Goal: Task Accomplishment & Management: Manage account settings

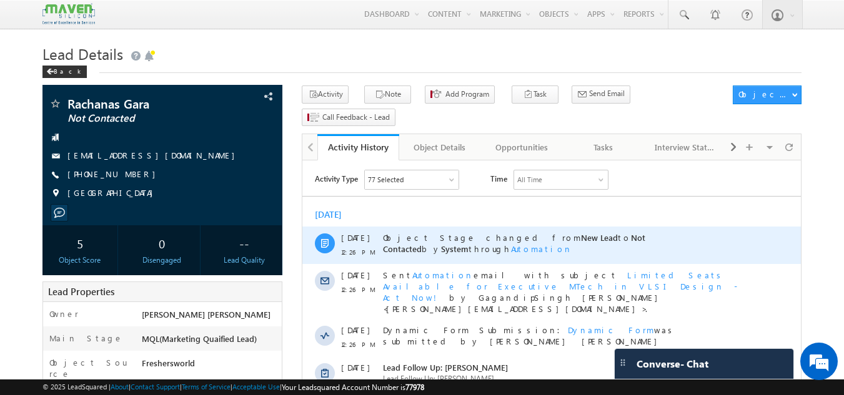
click at [442, 254] on div "Object Stage changed from New Lead to Not Contacted by System through Automation" at bounding box center [565, 245] width 365 height 37
click at [440, 254] on div "Object Stage changed from New Lead to Not Contacted by System through Automation" at bounding box center [565, 245] width 365 height 37
click at [432, 254] on div "Object Stage changed from New Lead to Not Contacted by System through Automation" at bounding box center [565, 245] width 365 height 37
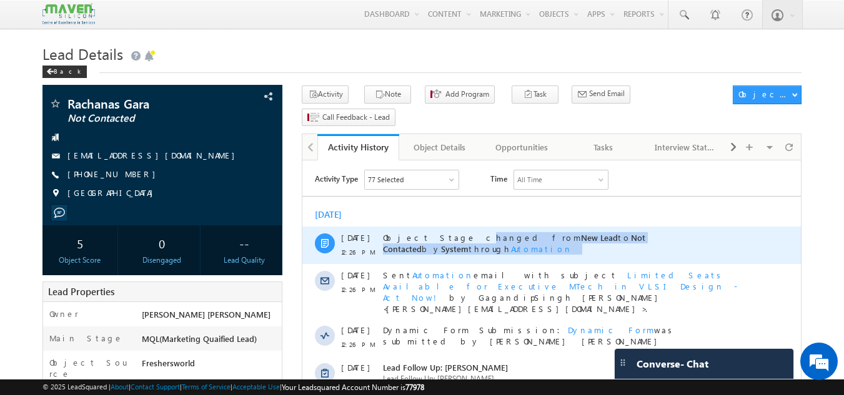
click at [432, 254] on div "Object Stage changed from New Lead to Not Contacted by System through Automation" at bounding box center [565, 245] width 365 height 37
click at [463, 249] on div "Object Stage changed from New Lead to Not Contacted by System through Automation" at bounding box center [565, 245] width 365 height 37
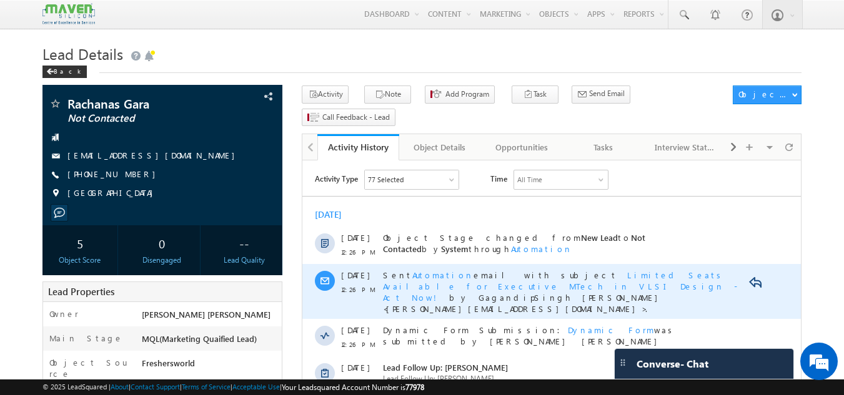
click at [486, 300] on div "Sent Automation email with subject Limited Seats Available for Executive MTech …" at bounding box center [565, 291] width 365 height 55
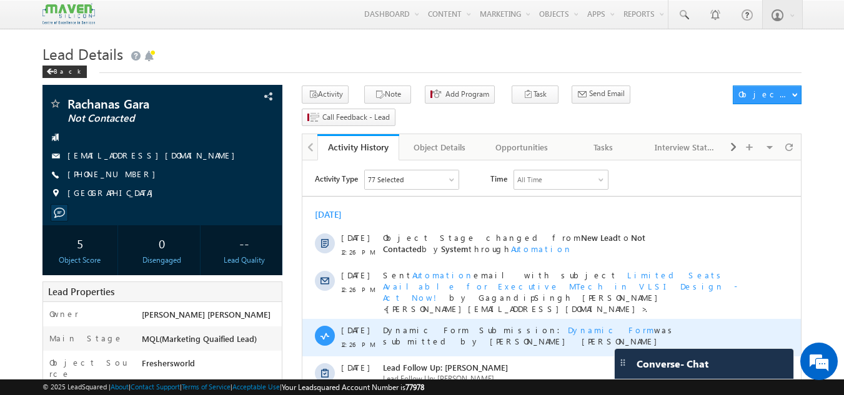
click at [484, 319] on div "Dynamic Form Submission: Dynamic Form was submitted by Gagandip Singh Saini" at bounding box center [565, 337] width 365 height 37
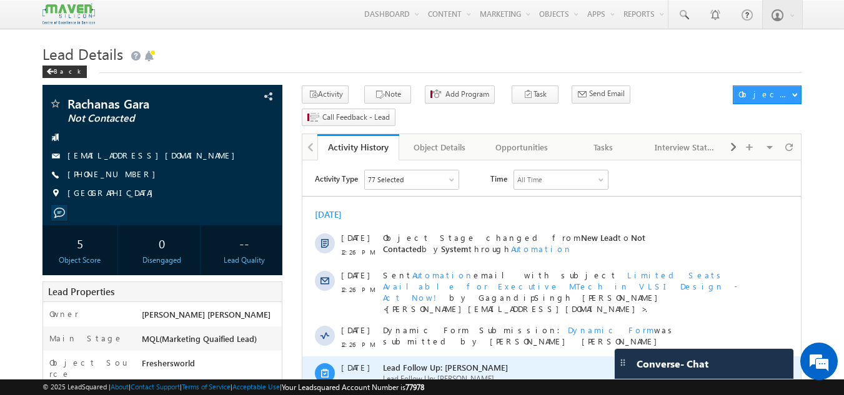
click at [425, 357] on div "Lead Follow Up: Rachanas Gara Lead Follow Up: Rachanas Gara Due on: 08 Sep 2025…" at bounding box center [565, 386] width 365 height 58
click at [766, 357] on div "29 Sep 12:26 PM Lead Follow Up: Rachanas Gara Lead Follow Up: Rachanas Gara Due…" at bounding box center [551, 386] width 498 height 58
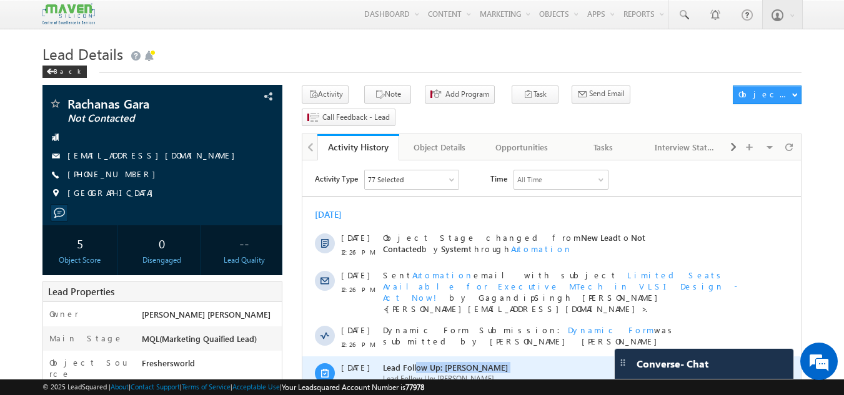
click at [766, 357] on div "29 Sep 12:26 PM Lead Follow Up: Rachanas Gara Lead Follow Up: Rachanas Gara Due…" at bounding box center [551, 386] width 498 height 58
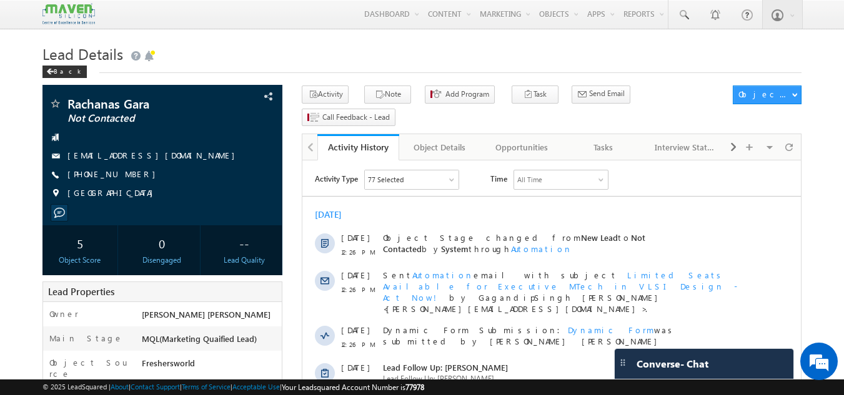
drag, startPoint x: 766, startPoint y: 352, endPoint x: 823, endPoint y: 415, distance: 85.8
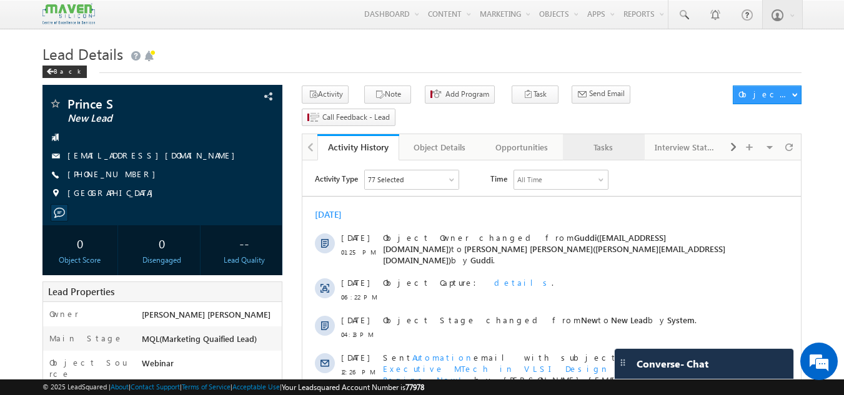
click at [604, 139] on link "Tasks" at bounding box center [604, 147] width 82 height 26
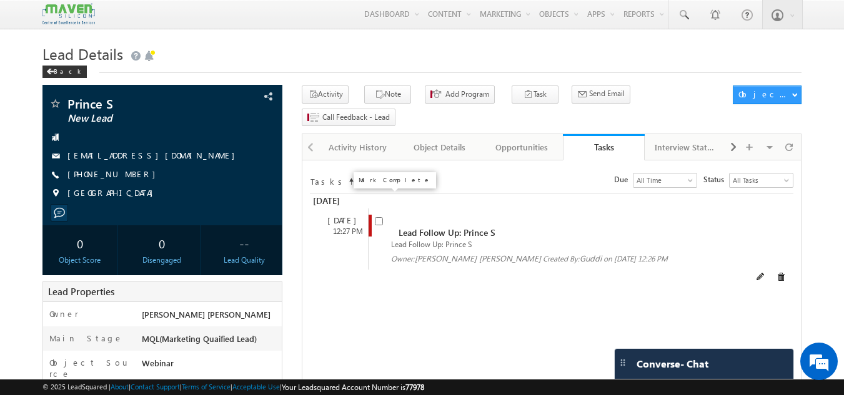
click at [380, 217] on input "checkbox" at bounding box center [379, 221] width 8 height 8
checkbox input "false"
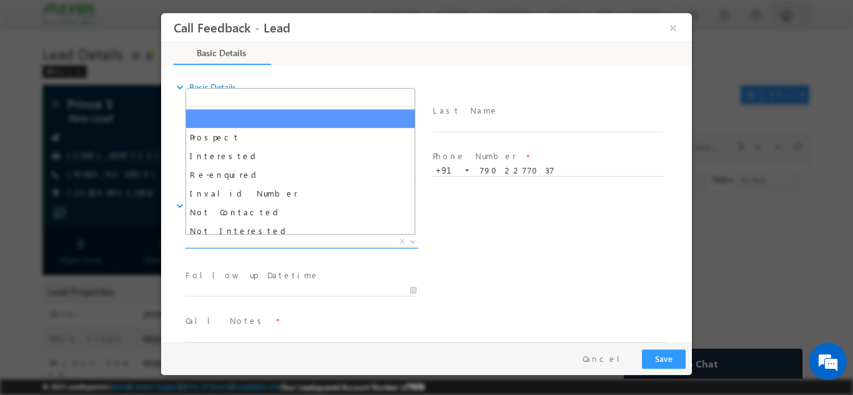
click at [250, 235] on span "X" at bounding box center [301, 241] width 233 height 12
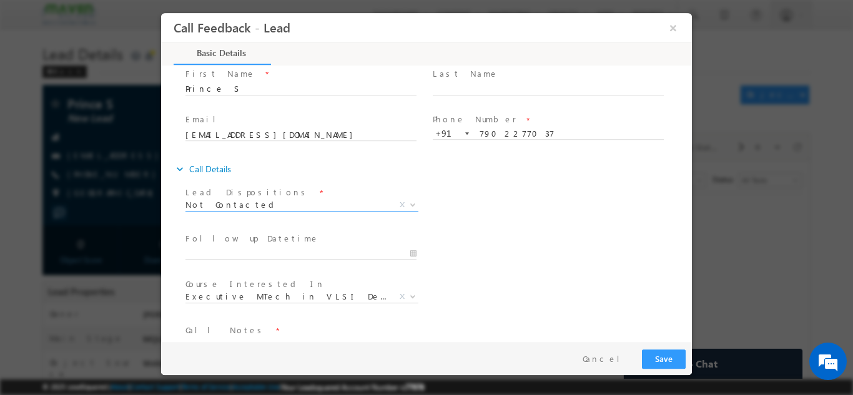
scroll to position [38, 0]
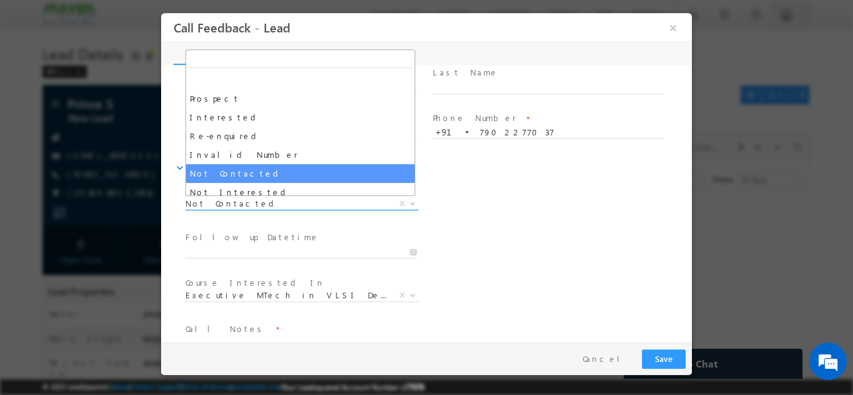
click at [327, 205] on span "Not Contacted" at bounding box center [286, 202] width 203 height 11
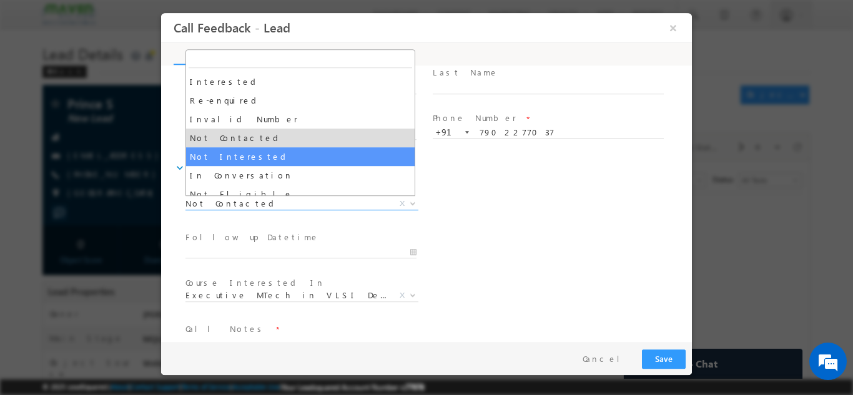
scroll to position [36, 0]
select select "Not Interested"
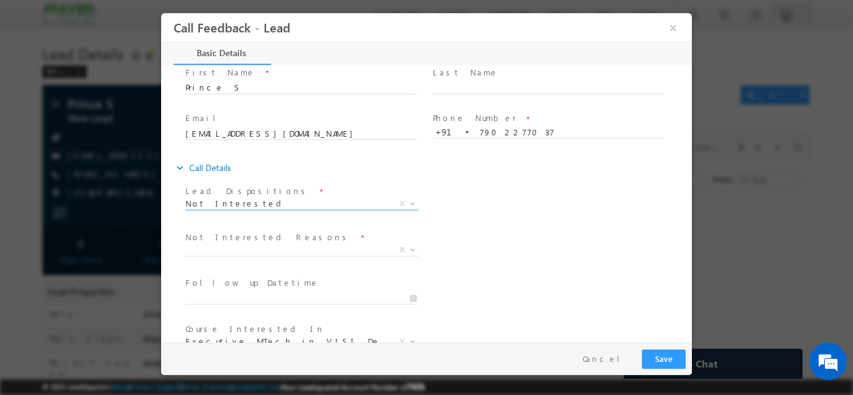
scroll to position [81, 0]
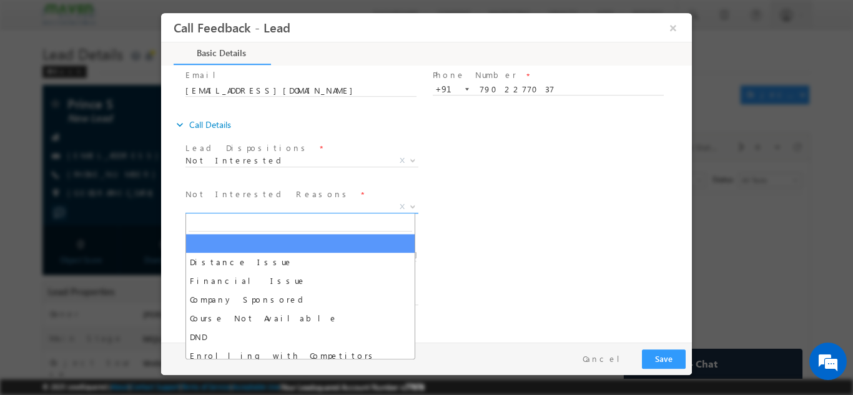
click at [321, 210] on span "X" at bounding box center [301, 206] width 233 height 12
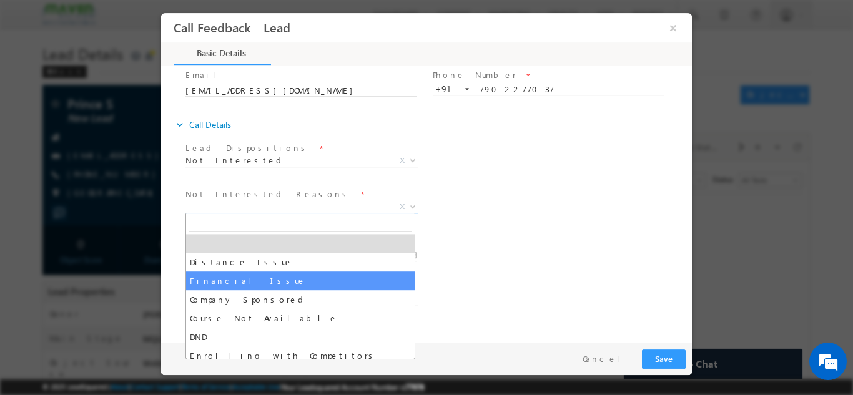
scroll to position [25, 0]
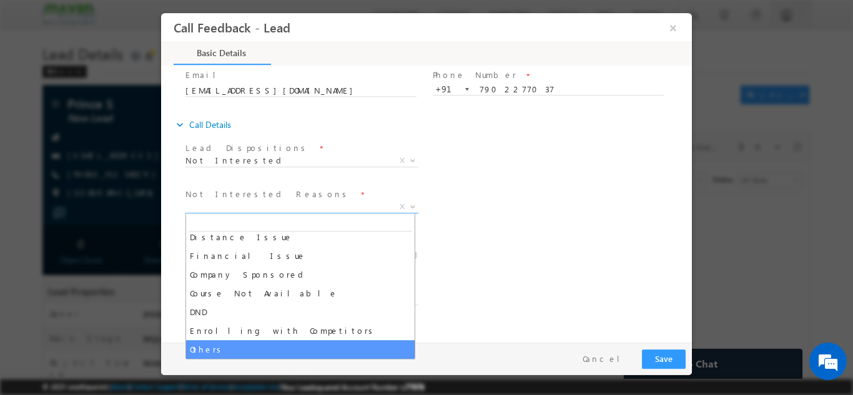
select select "Others"
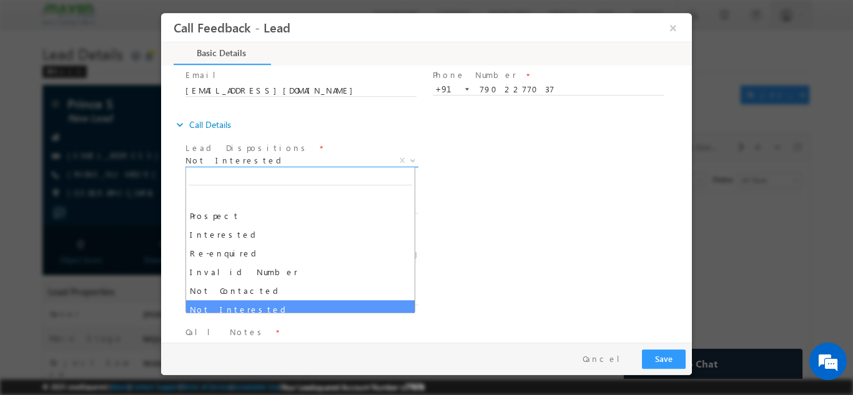
click at [253, 159] on span "Not Interested" at bounding box center [286, 159] width 203 height 11
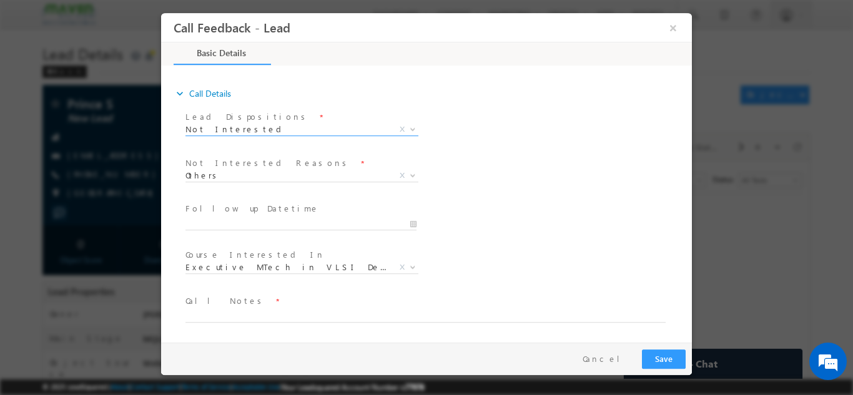
scroll to position [110, 0]
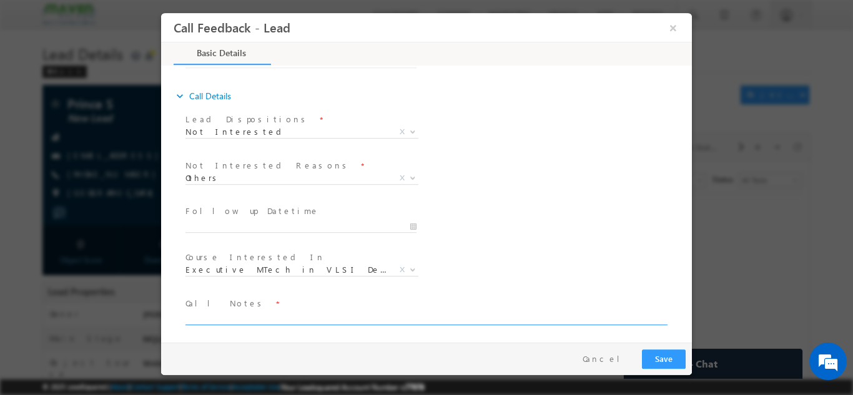
click at [239, 317] on textarea at bounding box center [425, 317] width 480 height 14
click at [239, 317] on textarea "not interested" at bounding box center [425, 317] width 480 height 14
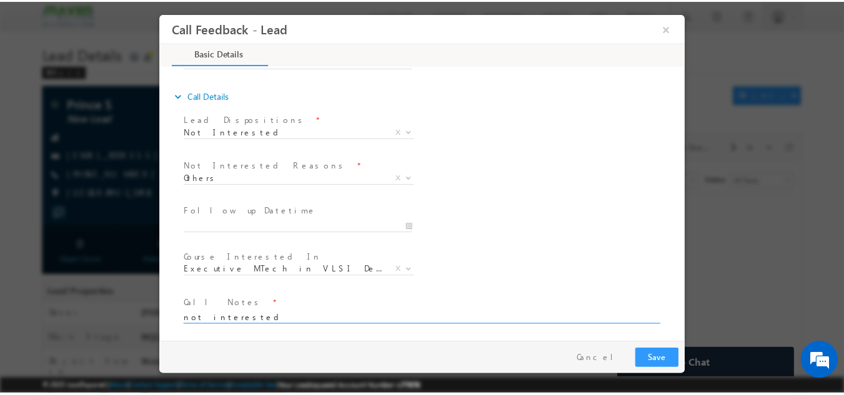
scroll to position [112, 0]
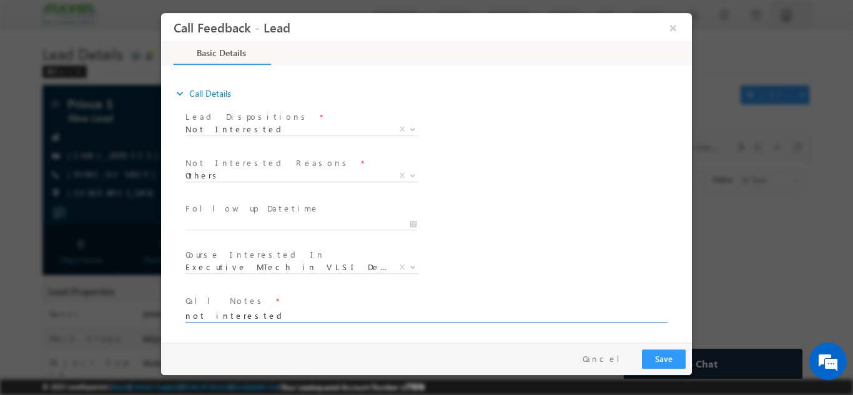
type textarea "not interested"
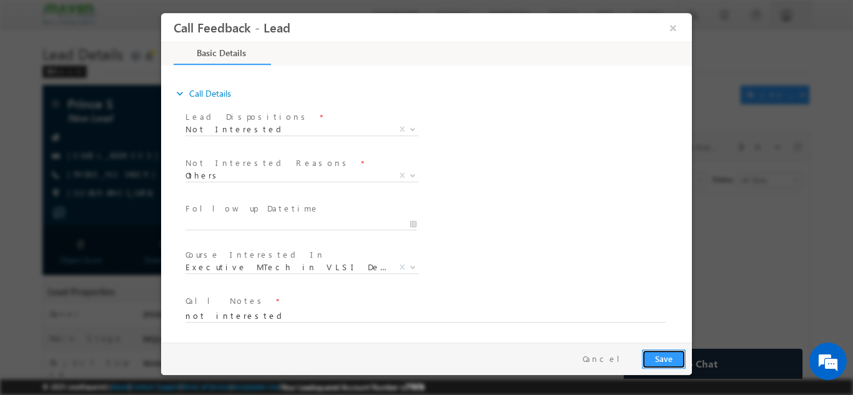
click at [665, 357] on button "Save" at bounding box center [664, 358] width 44 height 19
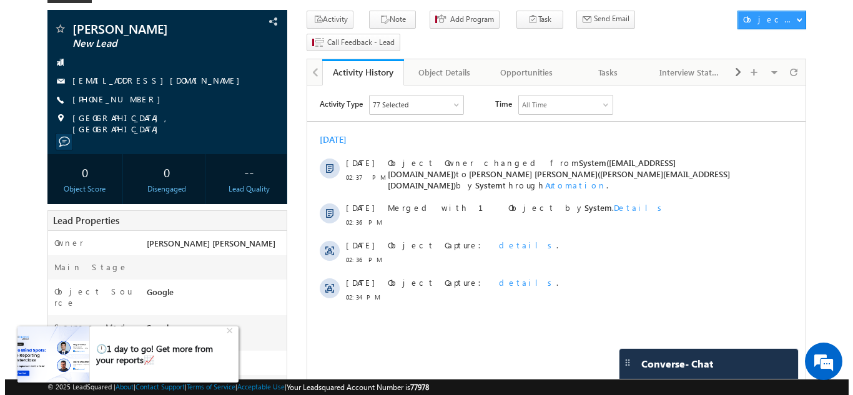
scroll to position [74, 0]
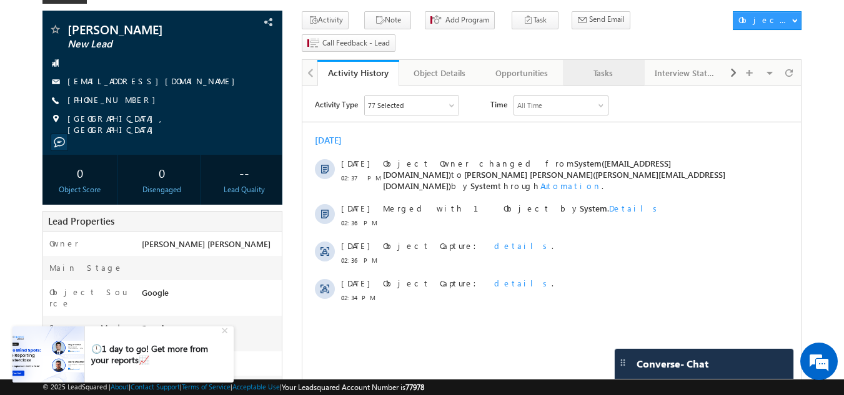
click at [600, 60] on link "Tasks" at bounding box center [604, 73] width 82 height 26
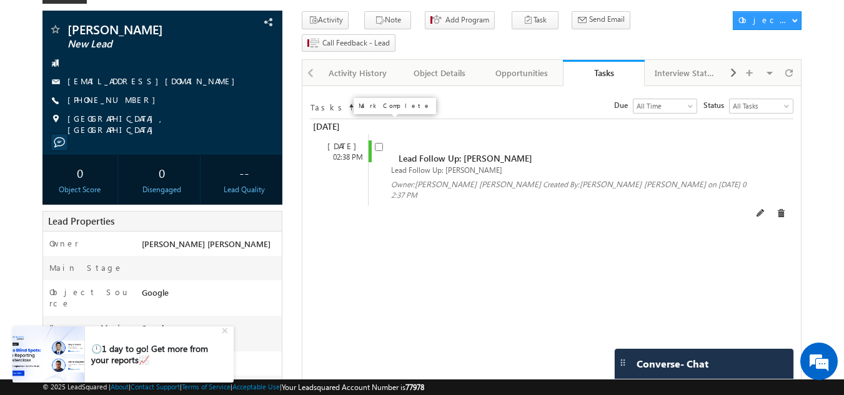
click at [378, 143] on input "checkbox" at bounding box center [379, 147] width 8 height 8
checkbox input "false"
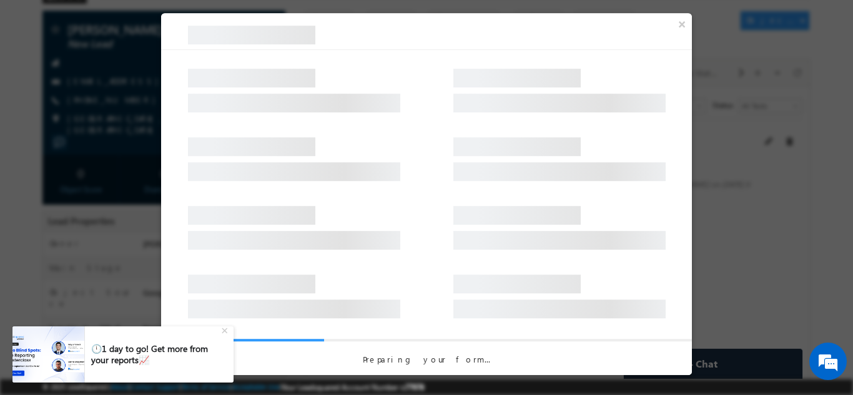
scroll to position [0, 0]
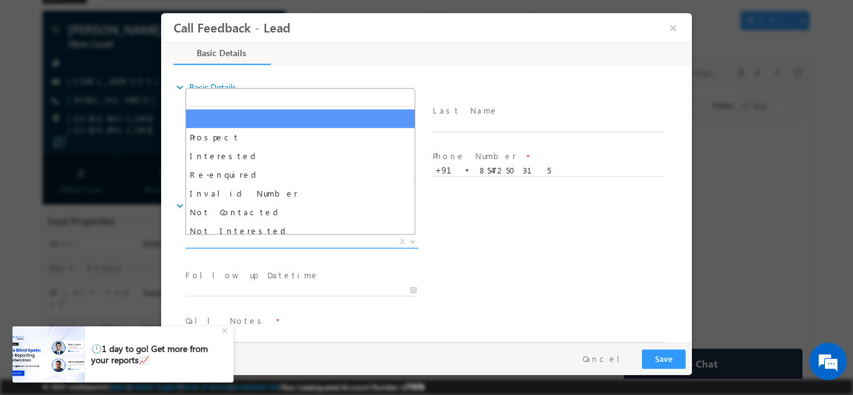
click at [334, 237] on span "X" at bounding box center [301, 241] width 233 height 12
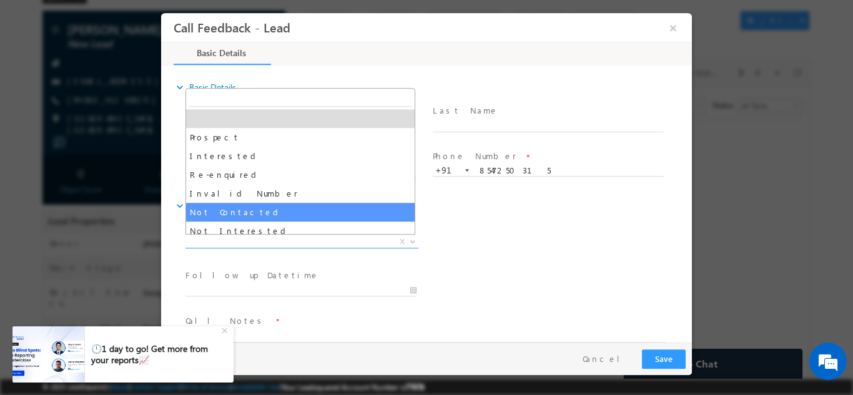
select select "Not Contacted"
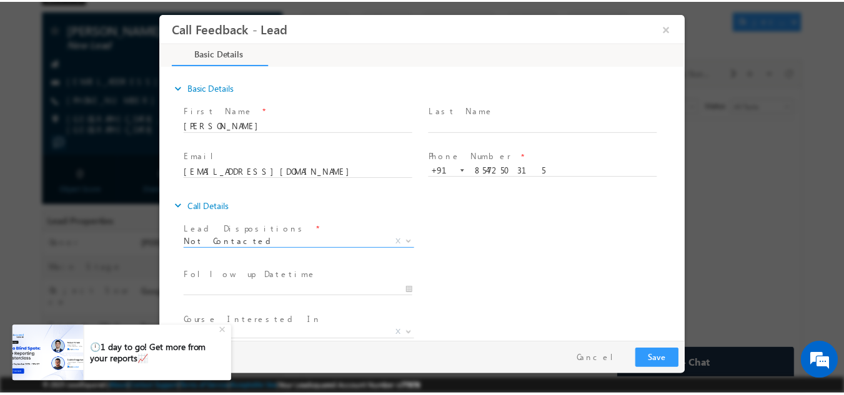
scroll to position [66, 0]
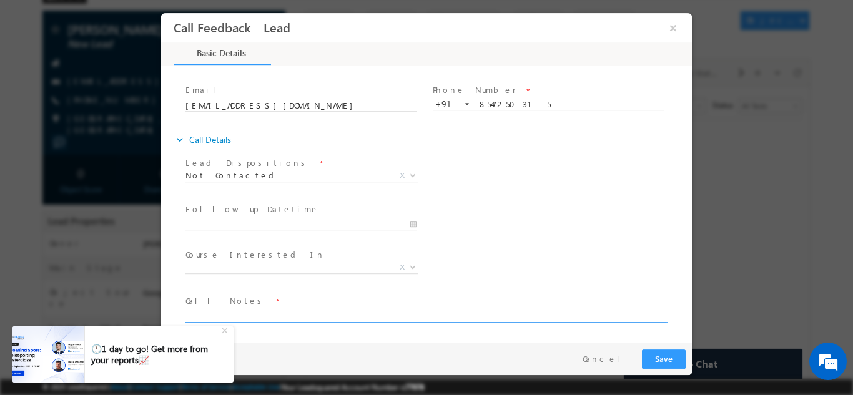
click at [330, 309] on textarea at bounding box center [425, 315] width 480 height 14
type textarea "dnp"
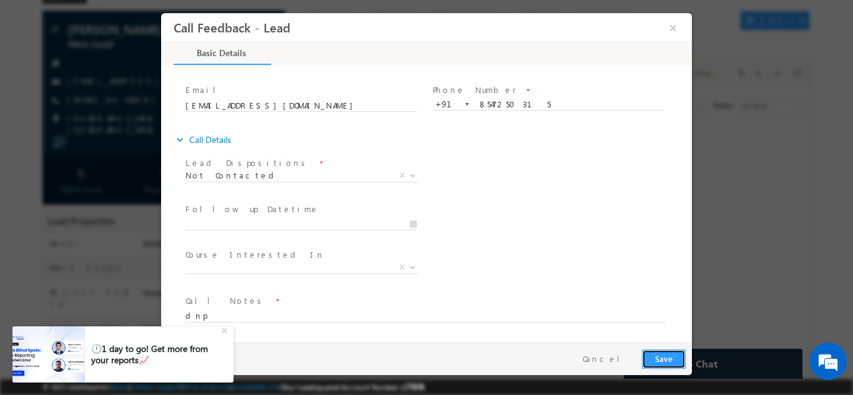
click at [669, 358] on button "Save" at bounding box center [664, 358] width 44 height 19
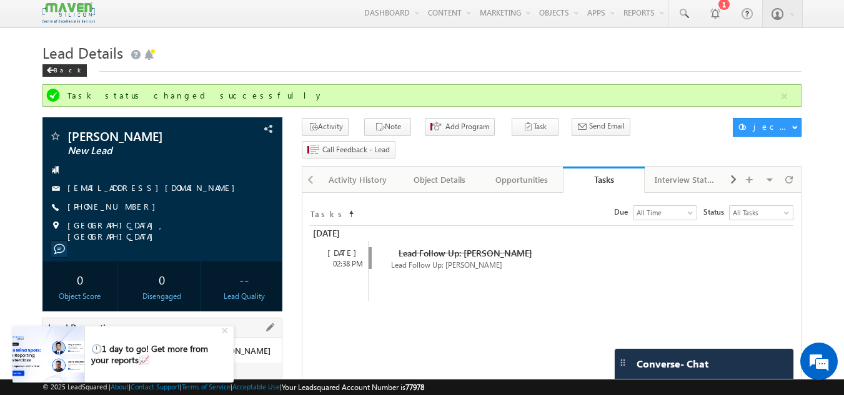
scroll to position [0, 0]
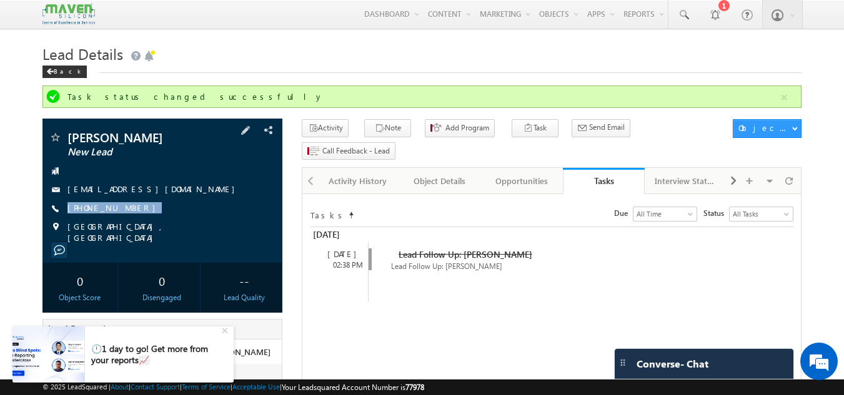
drag, startPoint x: 141, startPoint y: 202, endPoint x: 141, endPoint y: 218, distance: 15.6
click at [141, 218] on div "[PERSON_NAME] New Lead [EMAIL_ADDRESS][DOMAIN_NAME] [PHONE_NUMBER]" at bounding box center [163, 187] width 228 height 112
copy div "[PHONE_NUMBER]"
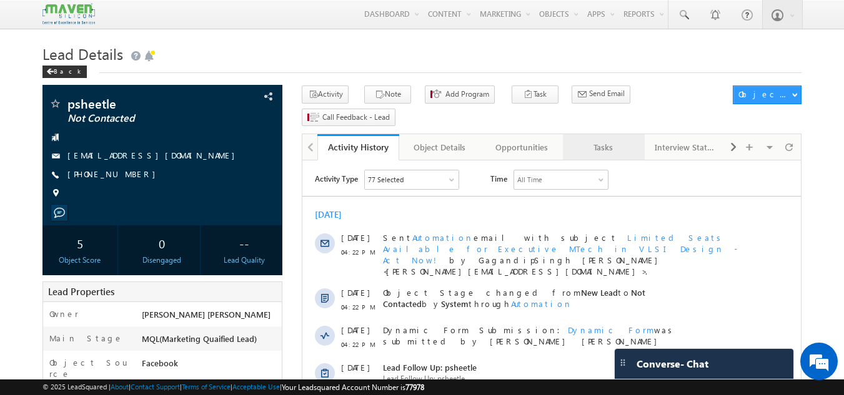
click at [617, 134] on link "Tasks" at bounding box center [604, 147] width 82 height 26
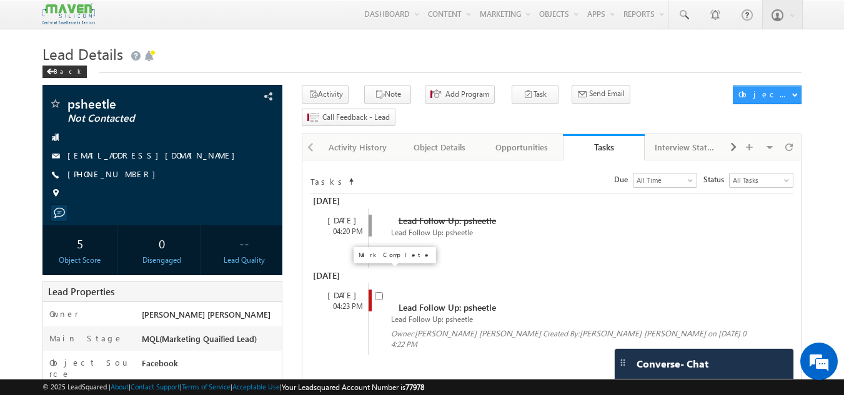
click at [382, 292] on input "checkbox" at bounding box center [379, 296] width 8 height 8
checkbox input "false"
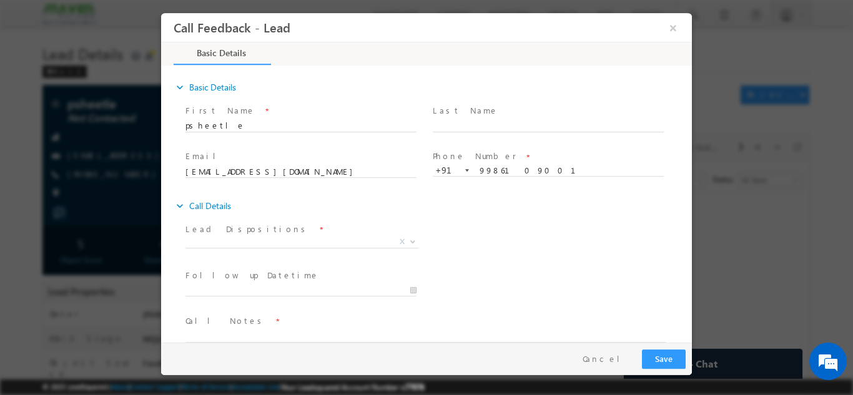
scroll to position [20, 0]
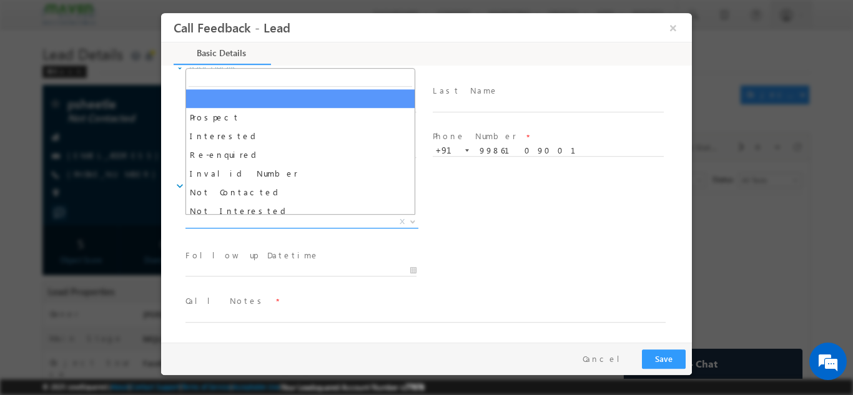
click at [277, 223] on span "X" at bounding box center [301, 221] width 233 height 12
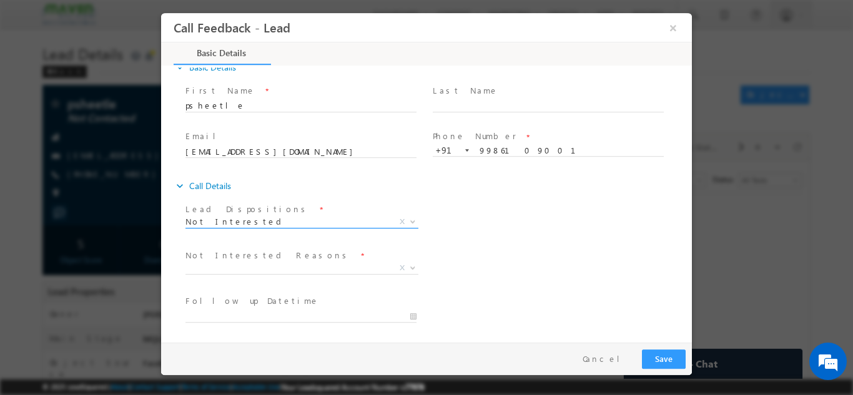
click at [253, 220] on span "Not Interested" at bounding box center [286, 220] width 203 height 11
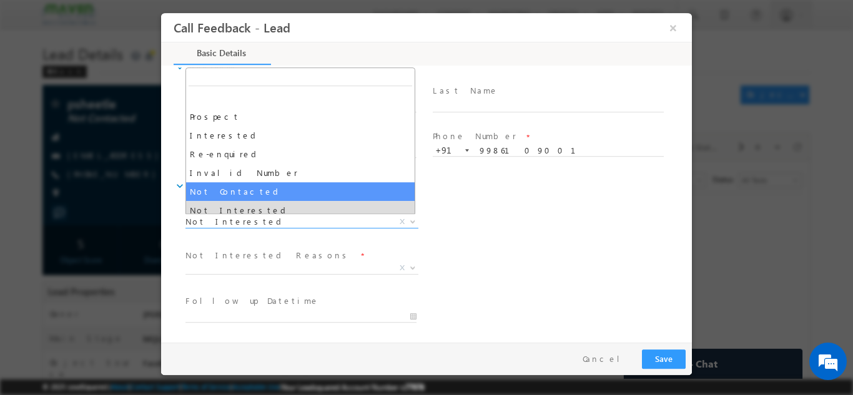
select select "Not Contacted"
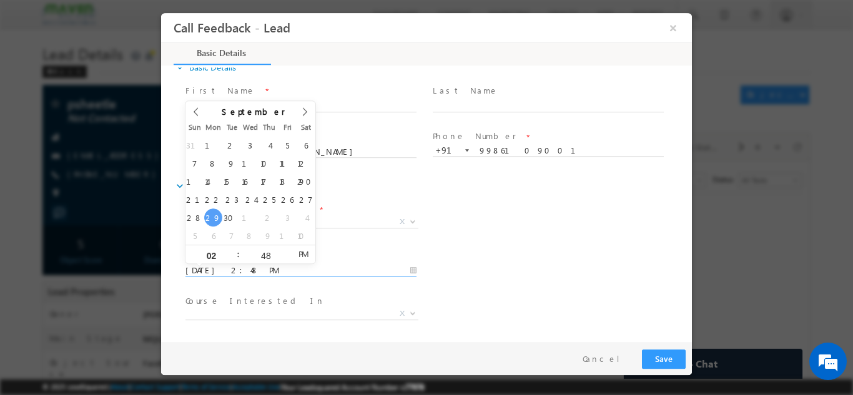
click at [259, 266] on input "29/09/2025 2:48 PM" at bounding box center [300, 270] width 231 height 12
type input "30/09/2025 2:48 PM"
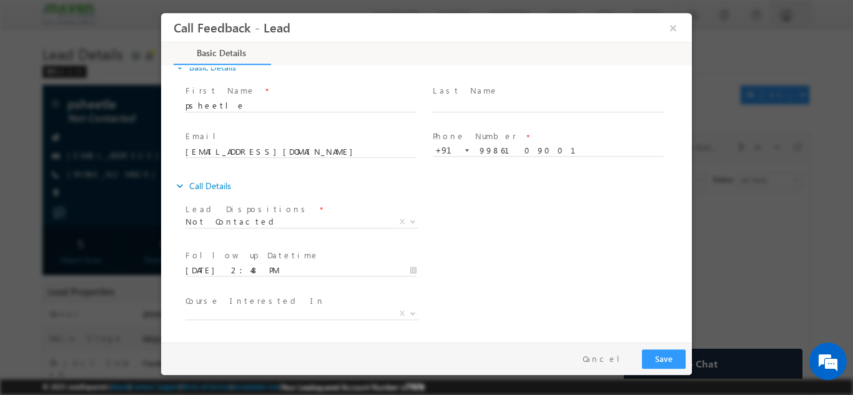
click at [468, 216] on div "Lead Dispositions * Prospect Interested Re-enquired Invalid Number Not Contacte…" at bounding box center [437, 223] width 509 height 46
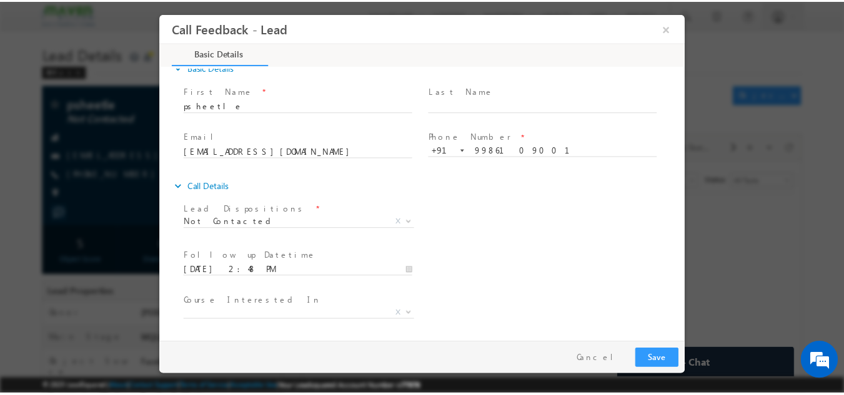
scroll to position [66, 0]
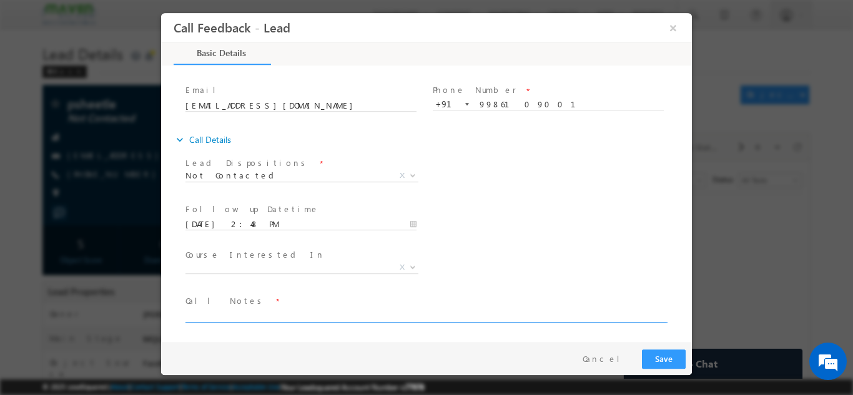
click at [285, 309] on textarea at bounding box center [425, 315] width 480 height 14
type textarea "dnp"
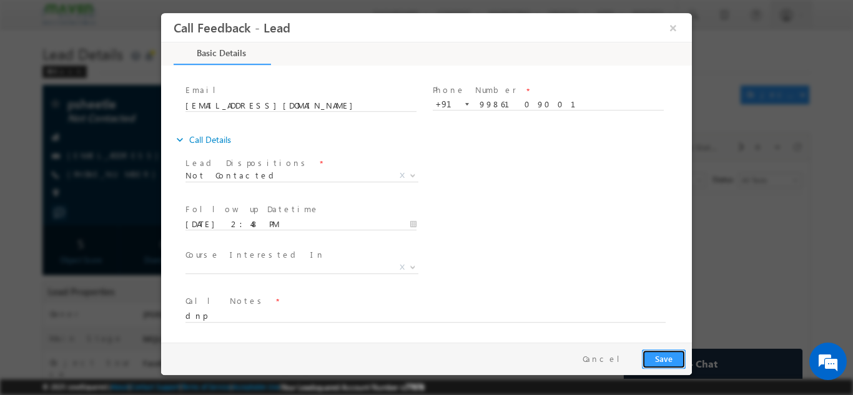
click at [665, 351] on button "Save" at bounding box center [664, 358] width 44 height 19
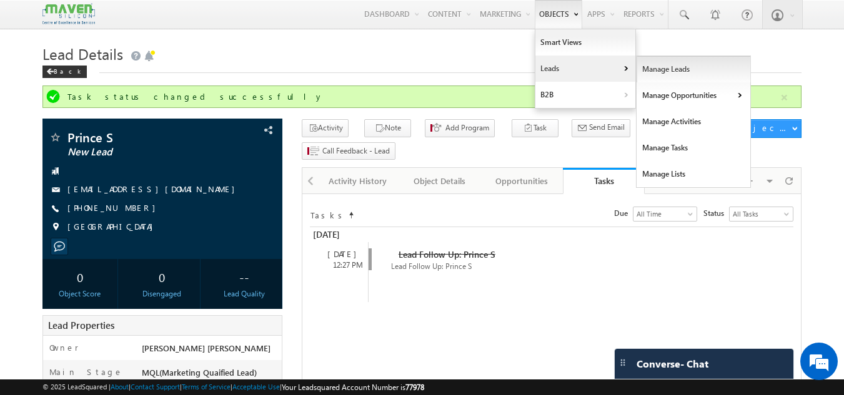
click at [665, 67] on link "Manage Leads" at bounding box center [693, 69] width 114 height 26
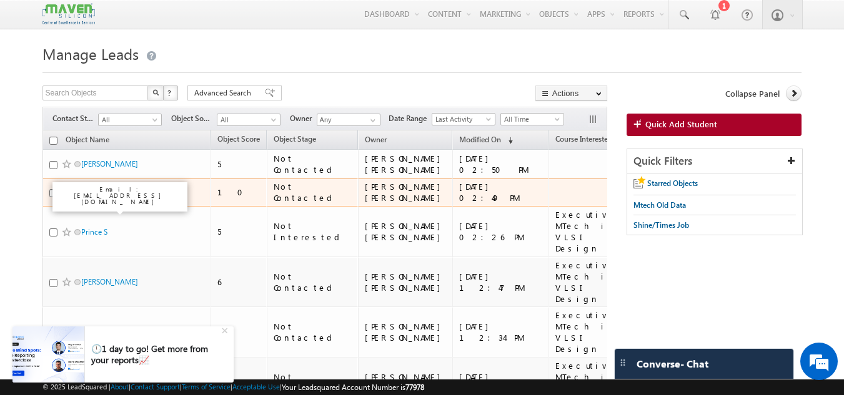
click at [102, 197] on link "psheetle" at bounding box center [94, 192] width 27 height 9
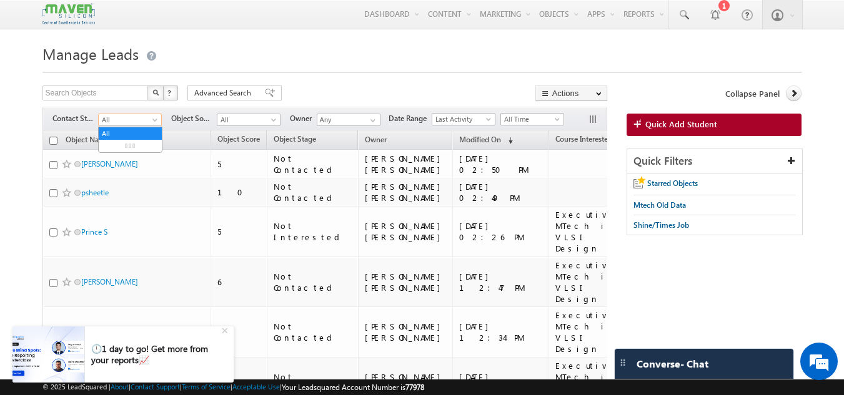
click at [144, 121] on span "All" at bounding box center [128, 119] width 59 height 11
click at [134, 146] on link "New Lead" at bounding box center [130, 146] width 63 height 11
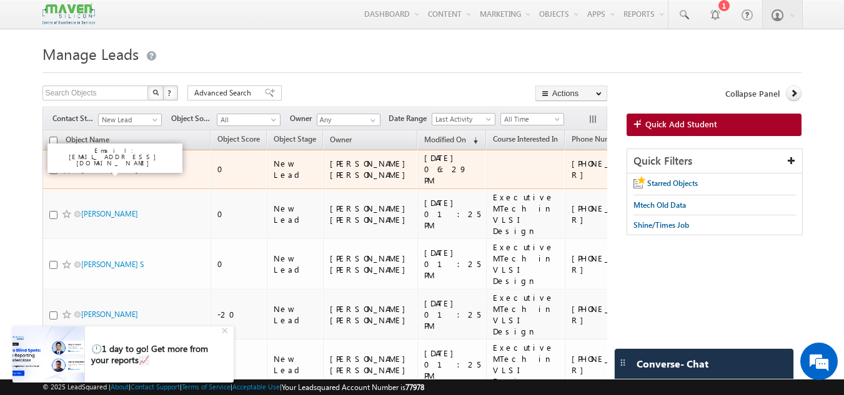
click at [99, 172] on link "DINESH C" at bounding box center [109, 169] width 57 height 9
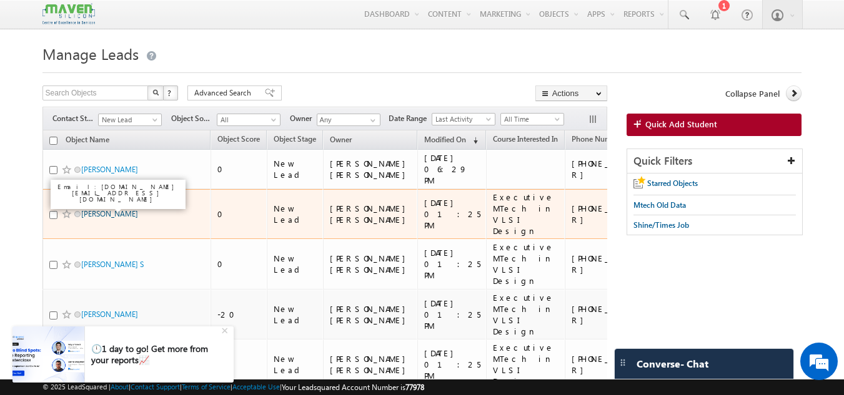
click at [101, 210] on link "Mohammad Shafieulhussain" at bounding box center [109, 213] width 57 height 9
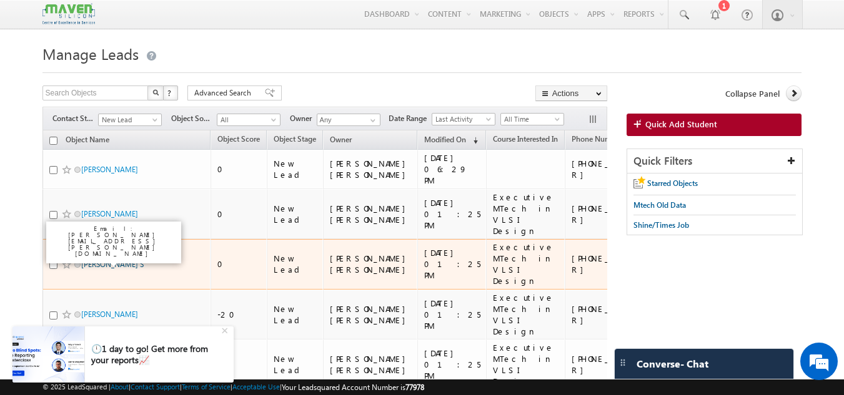
click at [101, 260] on link "Santhoshkumar S" at bounding box center [112, 264] width 62 height 9
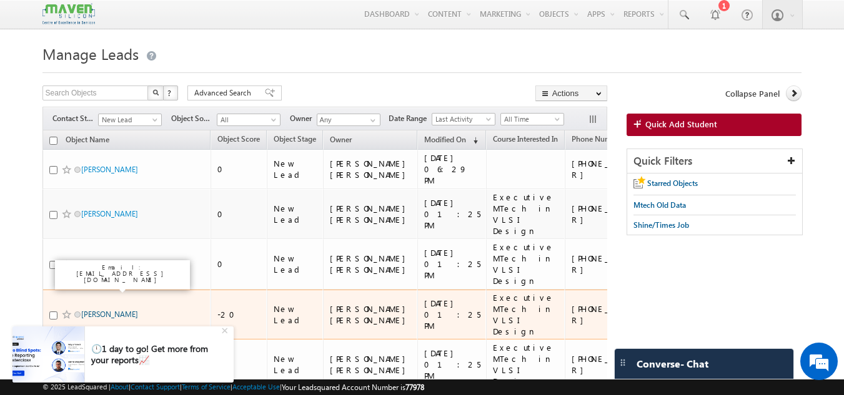
click at [103, 310] on link "Sapna Mudila" at bounding box center [109, 314] width 57 height 9
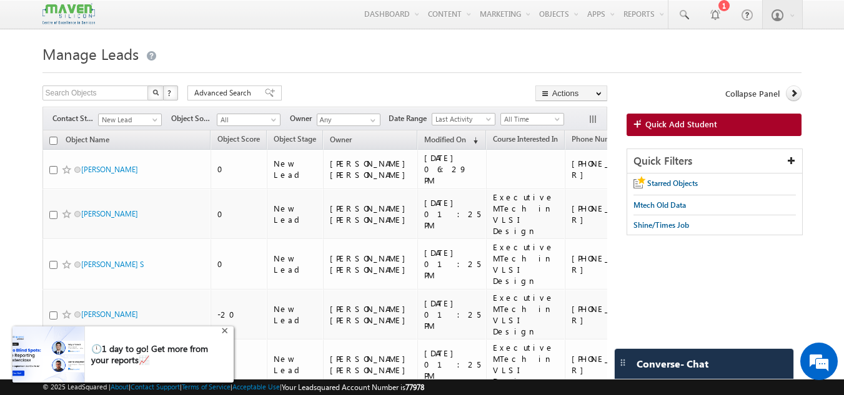
click at [227, 329] on div "+" at bounding box center [226, 329] width 15 height 15
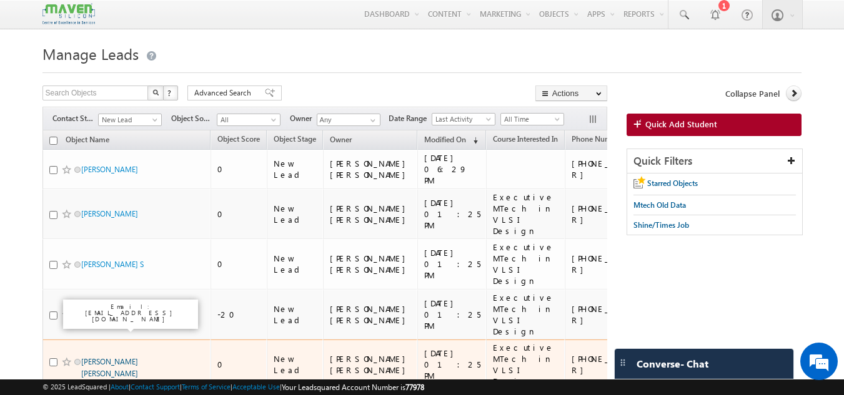
click at [138, 357] on link "Khonde Yash Ishwarlal" at bounding box center [109, 367] width 57 height 21
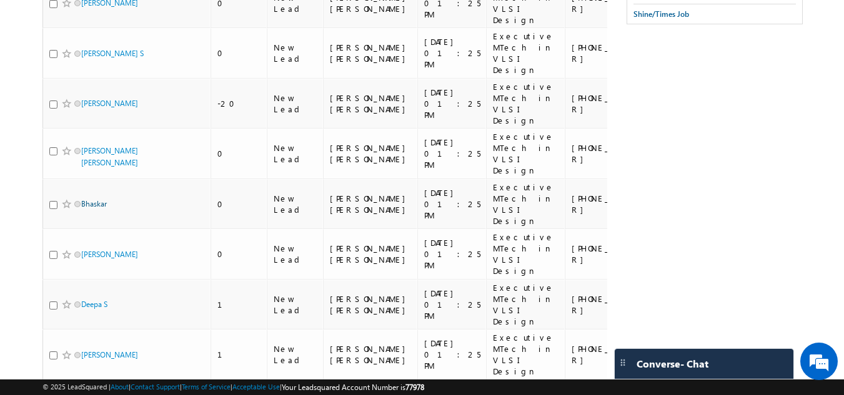
scroll to position [212, 0]
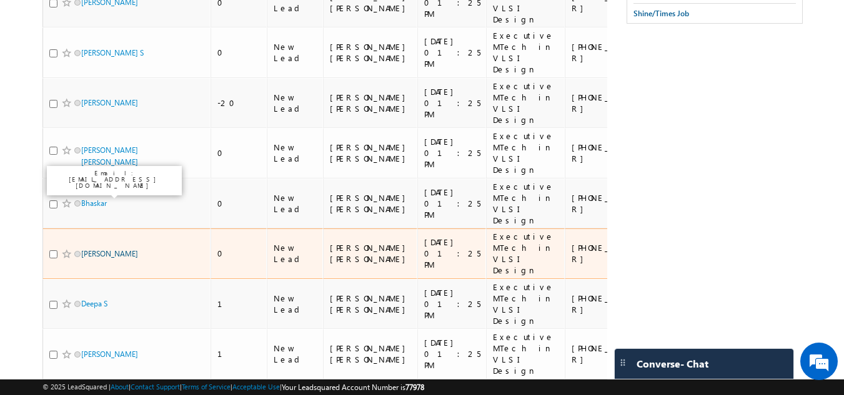
click at [94, 249] on link "Mahesh Jadhav" at bounding box center [109, 253] width 57 height 9
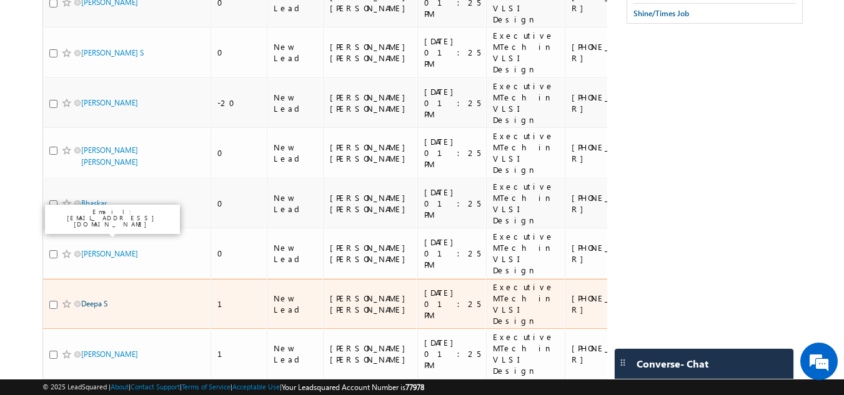
click at [97, 299] on link "Deepa S" at bounding box center [94, 303] width 26 height 9
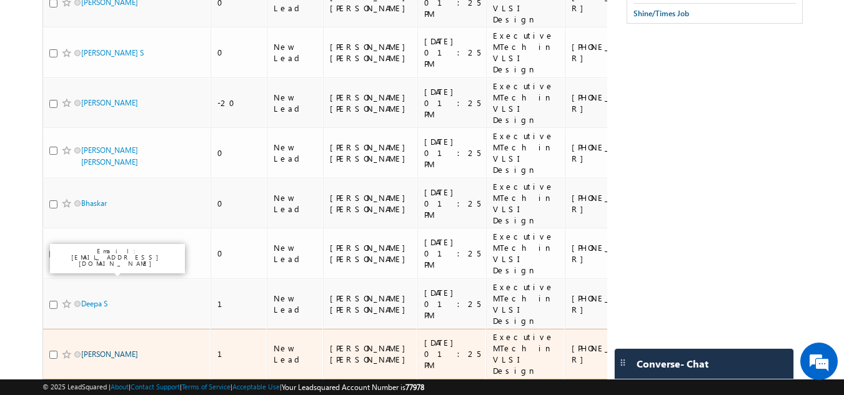
click at [94, 350] on link "Ranjitha Nagesh" at bounding box center [109, 354] width 57 height 9
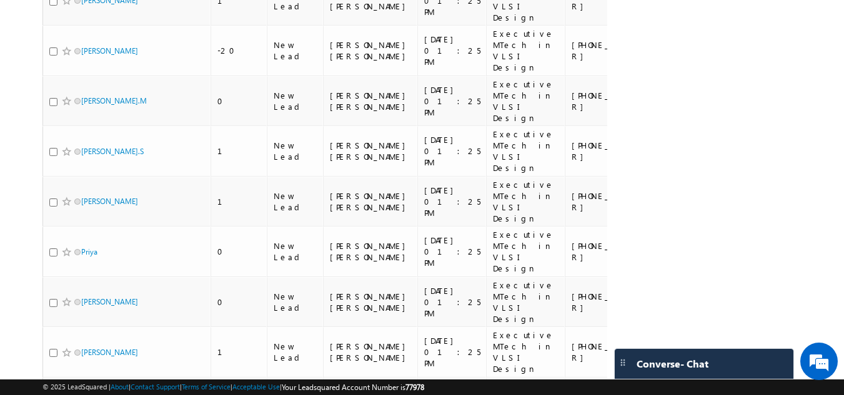
scroll to position [1248, 0]
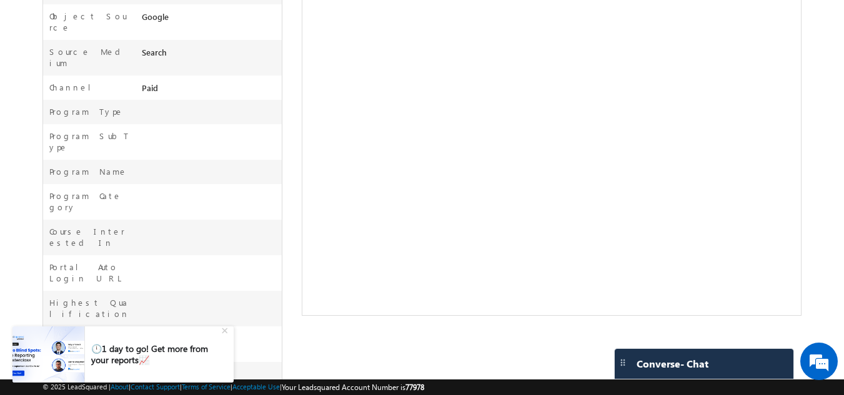
scroll to position [443, 0]
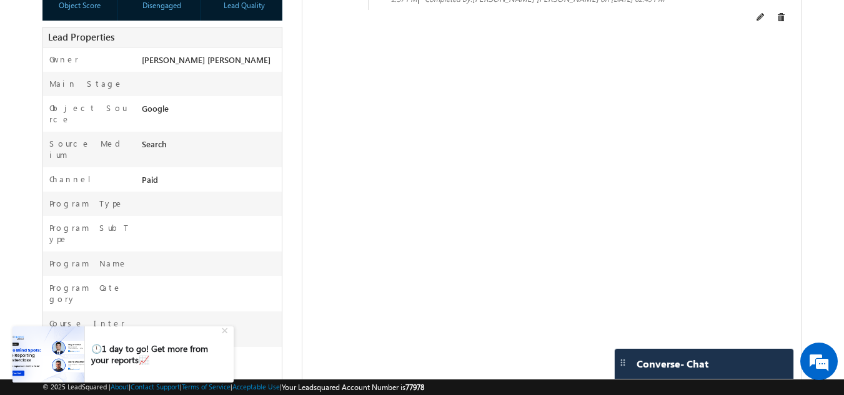
scroll to position [467, 0]
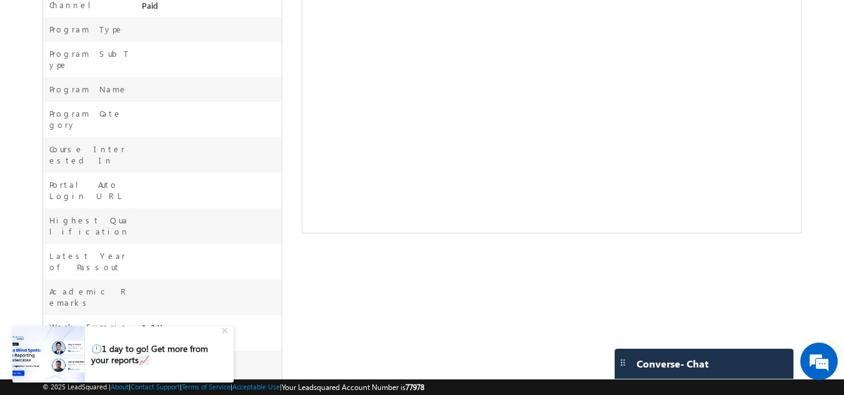
click at [224, 332] on div "+" at bounding box center [226, 329] width 15 height 15
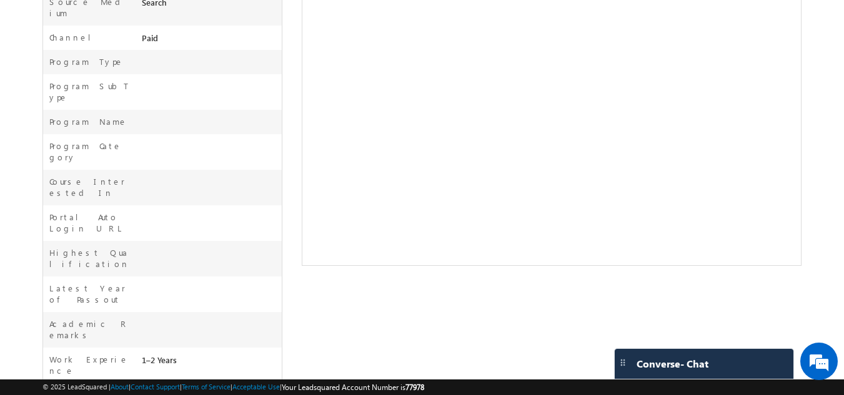
scroll to position [0, 0]
